Goal: Information Seeking & Learning: Compare options

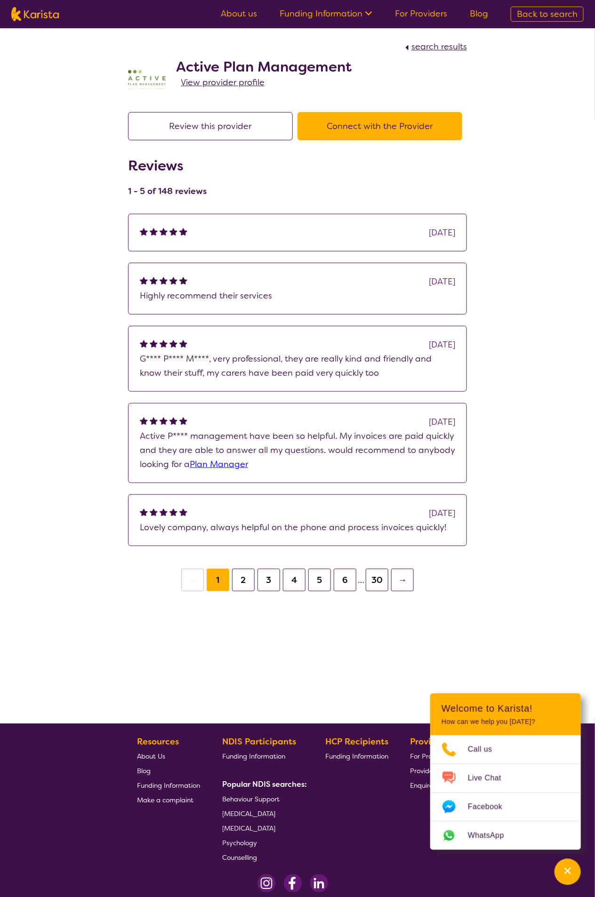
click at [224, 81] on span "View provider profile" at bounding box center [223, 82] width 84 height 11
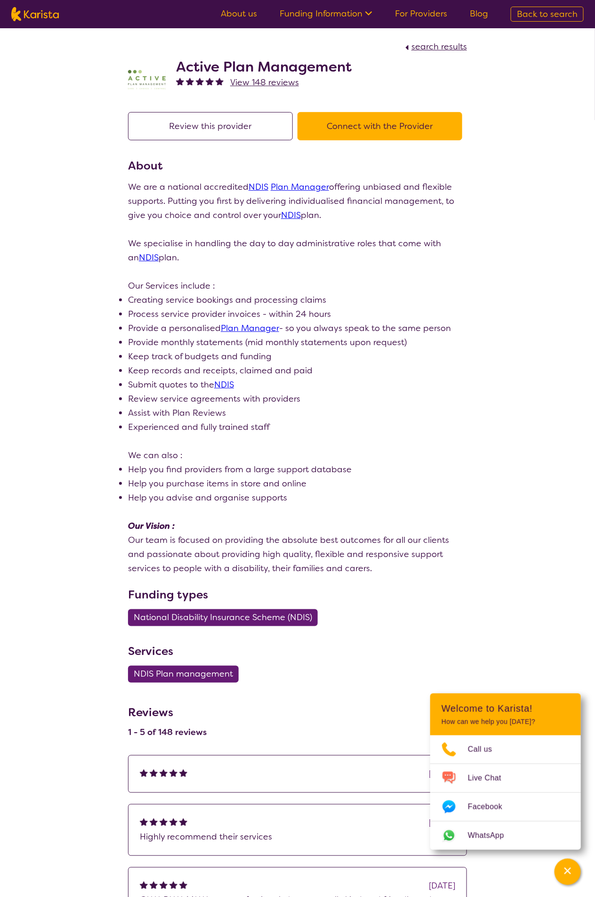
click at [261, 81] on span "View 148 reviews" at bounding box center [264, 82] width 69 height 11
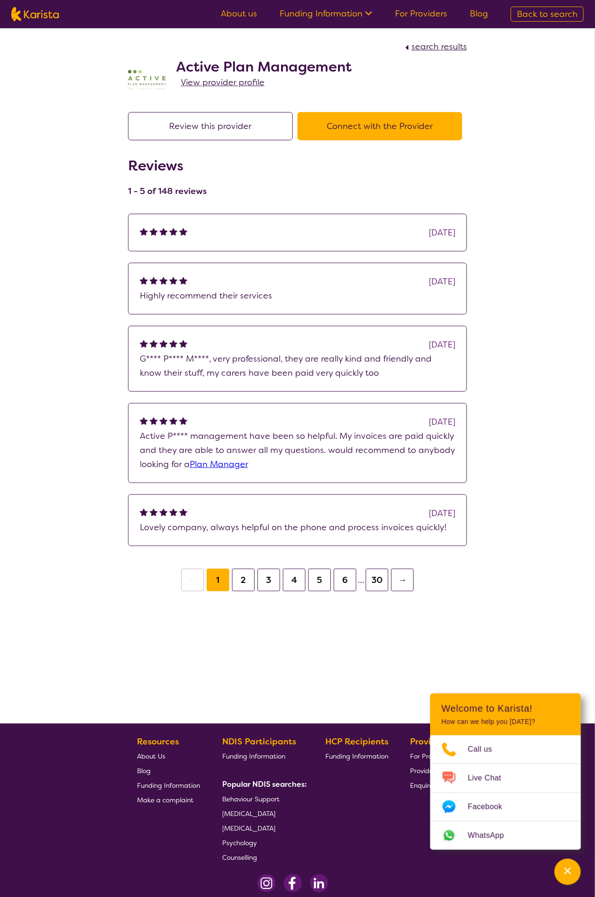
click at [442, 45] on span "search results" at bounding box center [440, 46] width 56 height 11
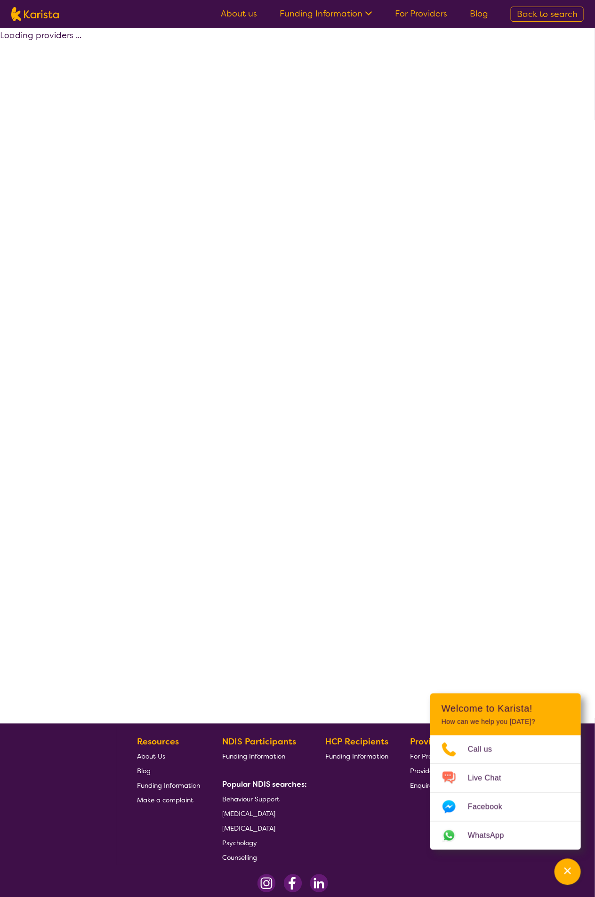
select select "by_score"
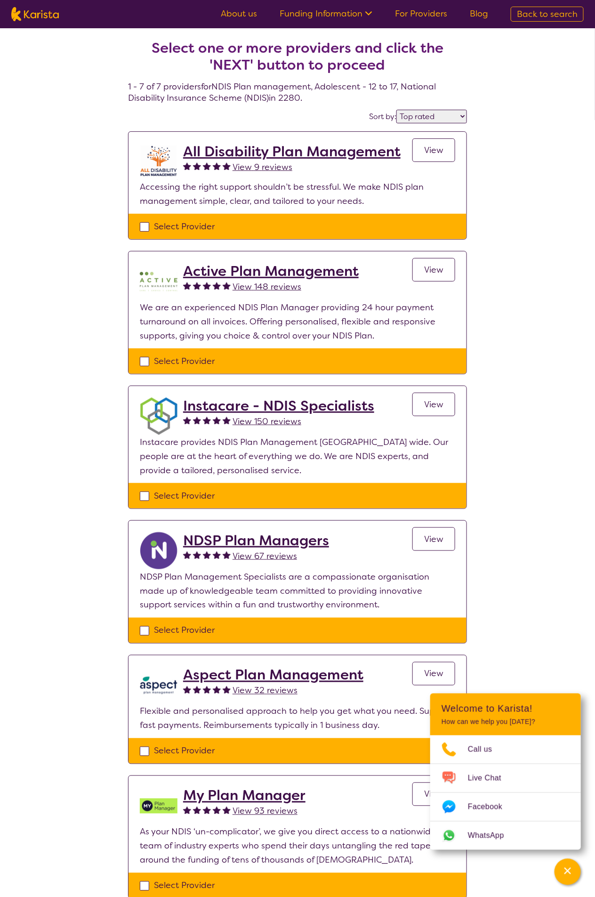
click at [277, 791] on span "View 93 reviews" at bounding box center [265, 811] width 65 height 11
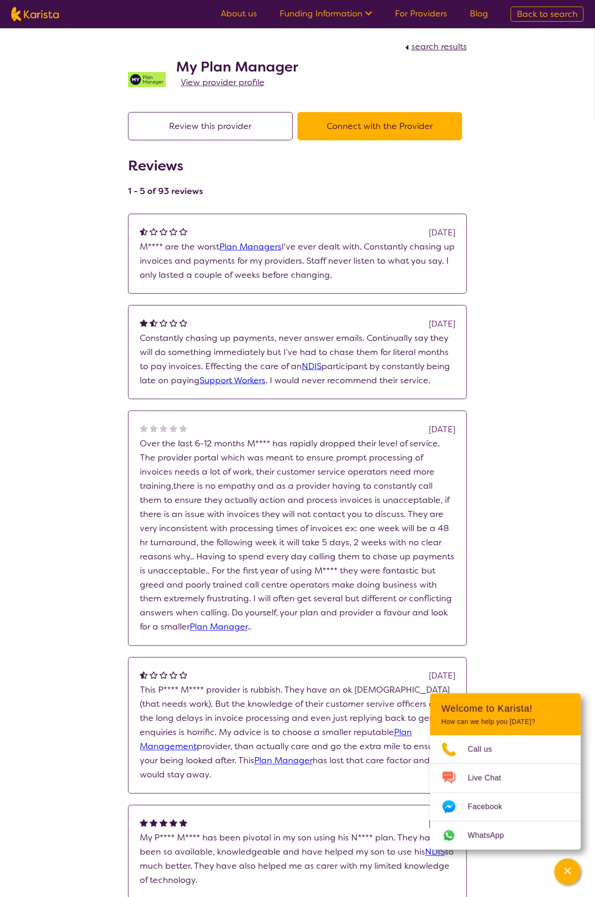
click at [445, 45] on span "search results" at bounding box center [440, 46] width 56 height 11
select select "by_score"
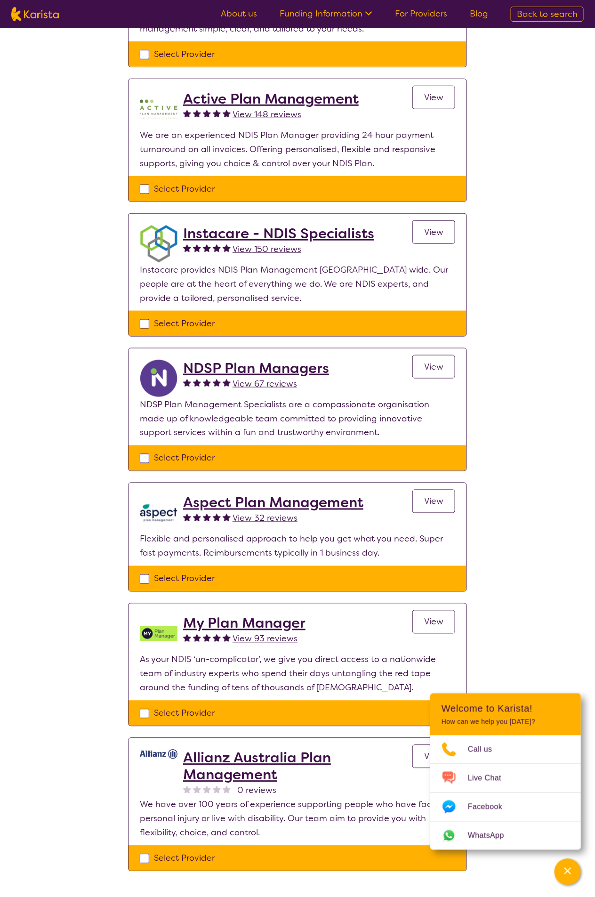
scroll to position [212, 0]
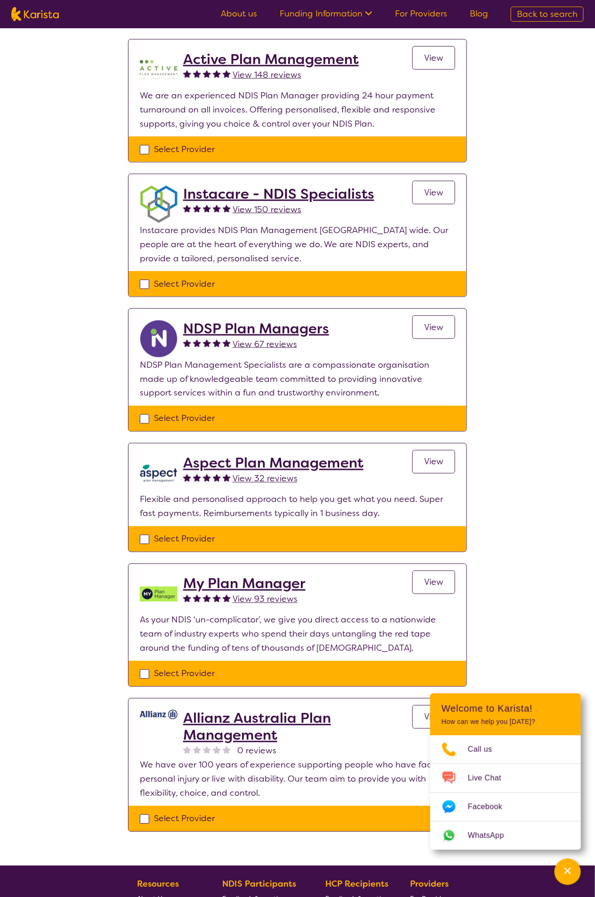
click at [276, 481] on span "View 32 reviews" at bounding box center [265, 478] width 65 height 11
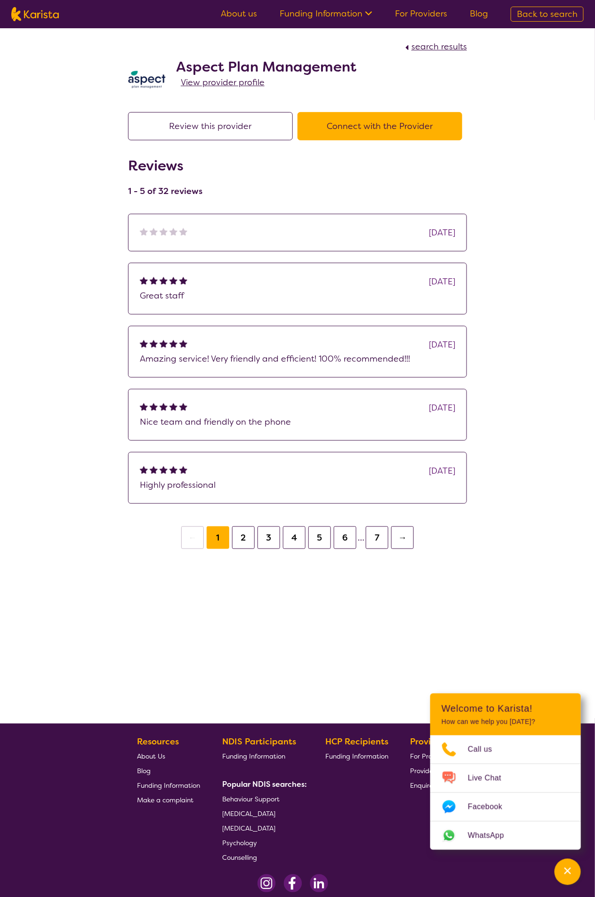
click at [448, 44] on span "search results" at bounding box center [440, 46] width 56 height 11
select select "by_score"
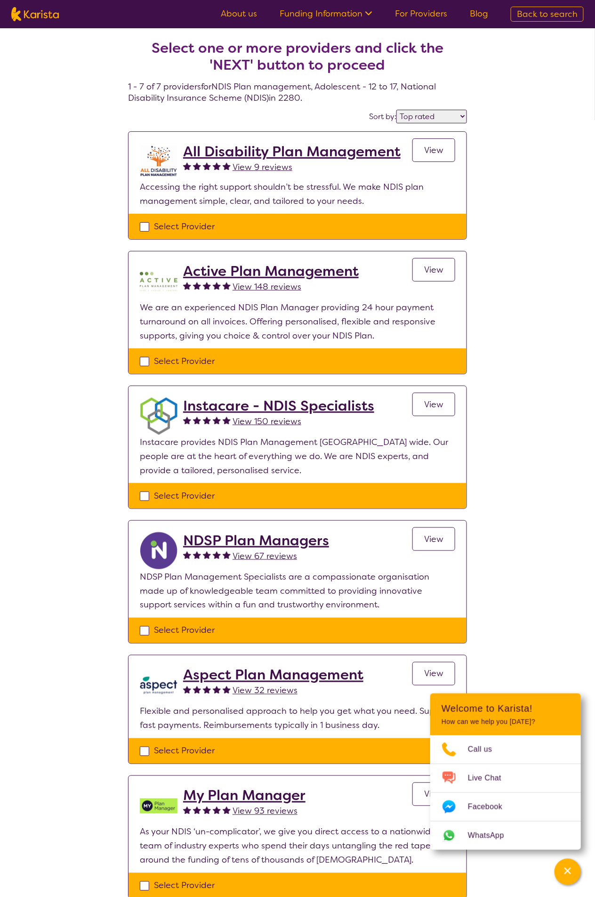
click at [283, 148] on h2 "All Disability Plan Management" at bounding box center [292, 151] width 218 height 17
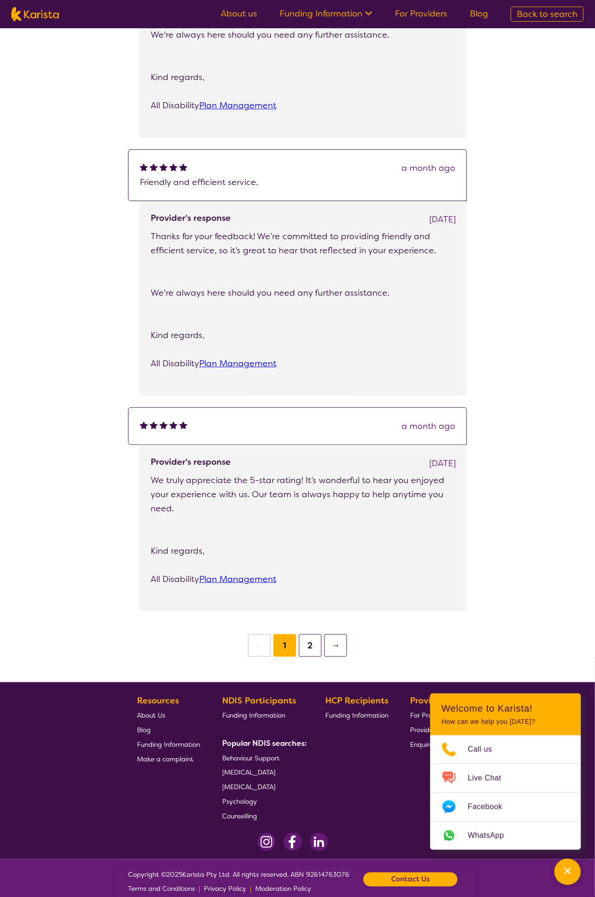
scroll to position [1035, 0]
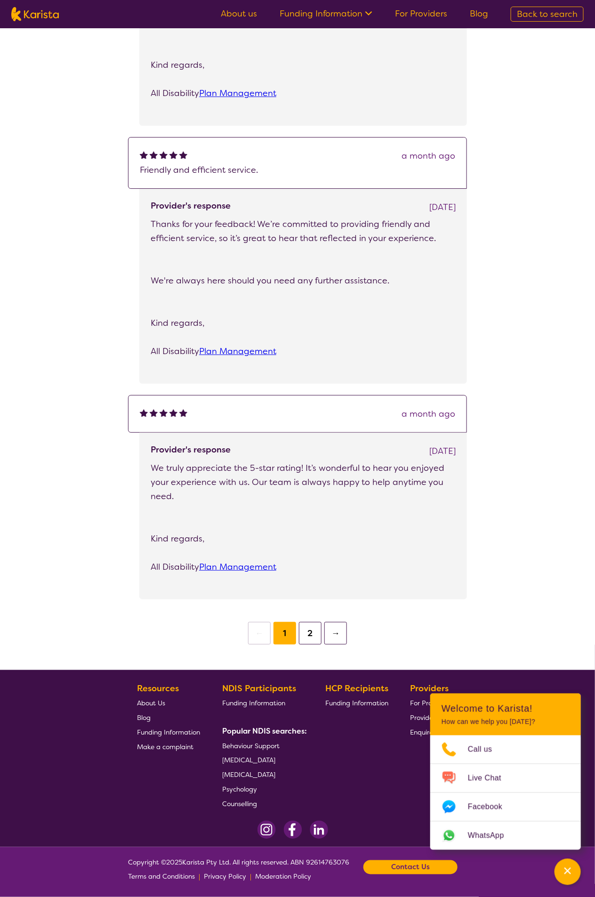
click at [311, 630] on button "2" at bounding box center [310, 633] width 23 height 23
